Goal: Task Accomplishment & Management: Manage account settings

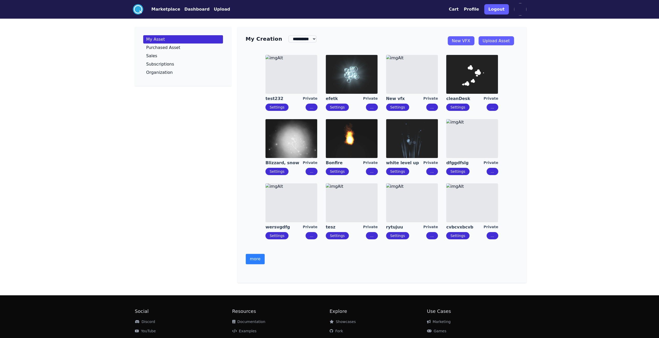
click at [120, 38] on div "**********" at bounding box center [329, 186] width 659 height 372
click at [292, 194] on img at bounding box center [291, 202] width 52 height 39
click at [406, 209] on img at bounding box center [412, 202] width 52 height 39
click at [346, 195] on img at bounding box center [352, 202] width 52 height 39
click at [466, 207] on img at bounding box center [472, 202] width 52 height 39
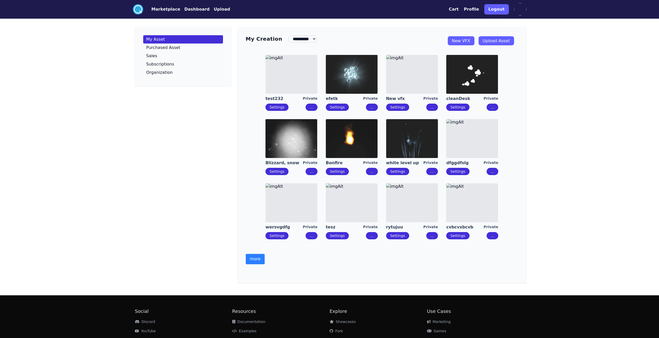
click at [453, 138] on img at bounding box center [472, 138] width 52 height 39
click at [340, 134] on img at bounding box center [352, 138] width 52 height 39
click at [307, 156] on img at bounding box center [291, 138] width 52 height 39
click at [461, 77] on img at bounding box center [472, 74] width 52 height 39
click at [424, 88] on img at bounding box center [412, 74] width 52 height 39
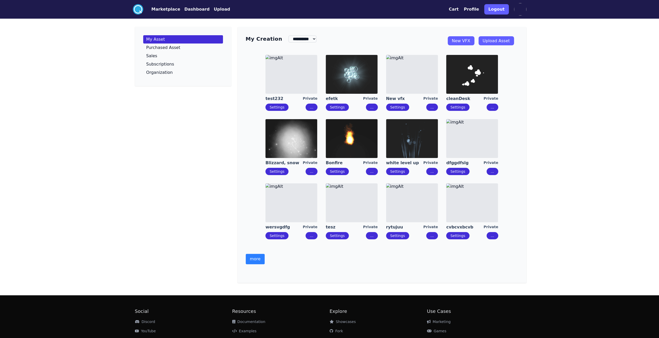
click at [344, 73] on img at bounding box center [352, 74] width 52 height 39
click at [299, 84] on img at bounding box center [291, 74] width 52 height 39
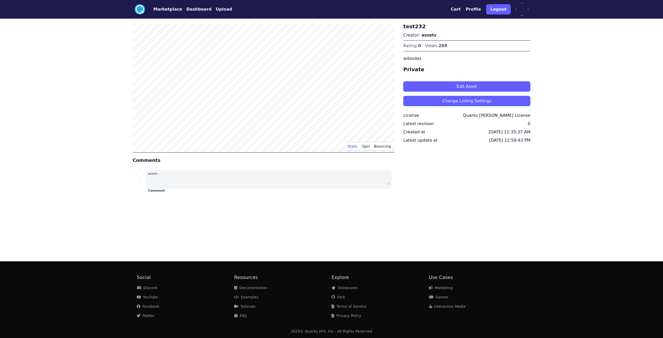
click at [443, 84] on button "Edit Asset" at bounding box center [466, 86] width 127 height 10
